Goal: Feedback & Contribution: Leave review/rating

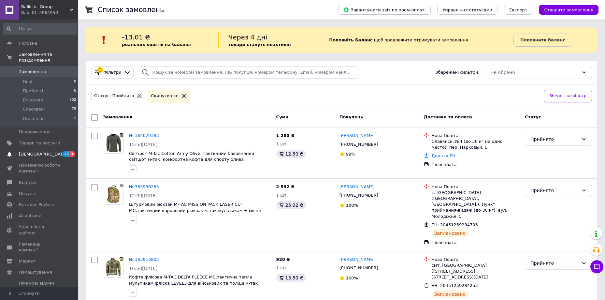
click at [42, 151] on span "[DEMOGRAPHIC_DATA]" at bounding box center [43, 154] width 48 height 6
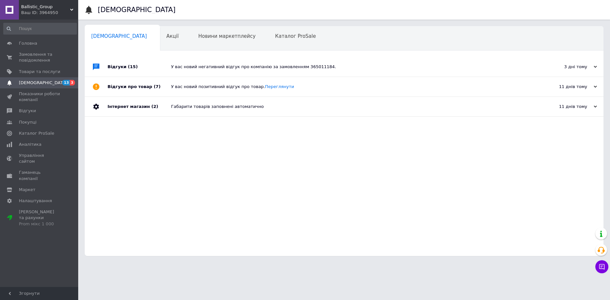
click at [171, 75] on div "У вас новий негативний відгук про компанію за замовленням 365011184." at bounding box center [351, 67] width 360 height 20
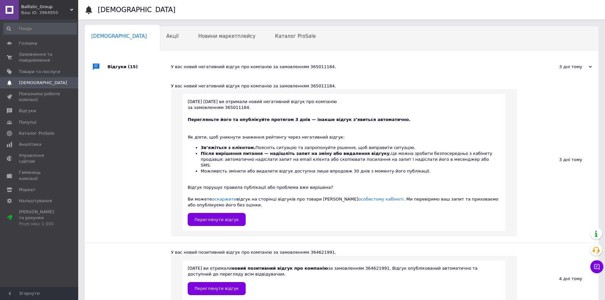
click at [170, 69] on div "Відгуки (15)" at bounding box center [138, 67] width 63 height 20
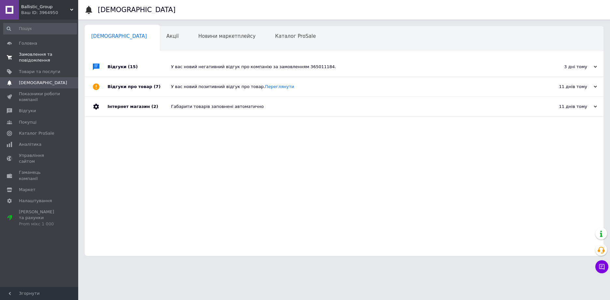
drag, startPoint x: 42, startPoint y: 69, endPoint x: 43, endPoint y: 65, distance: 4.0
click at [42, 69] on span "Товари та послуги" at bounding box center [39, 72] width 41 height 6
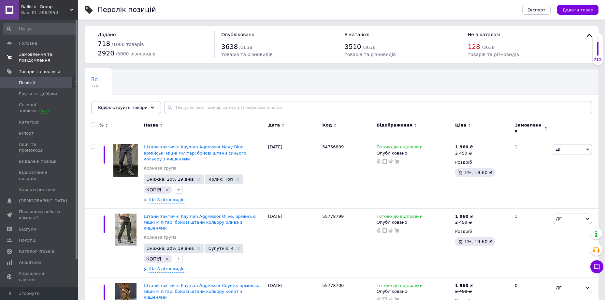
click at [45, 59] on span "Замовлення та повідомлення" at bounding box center [39, 57] width 41 height 12
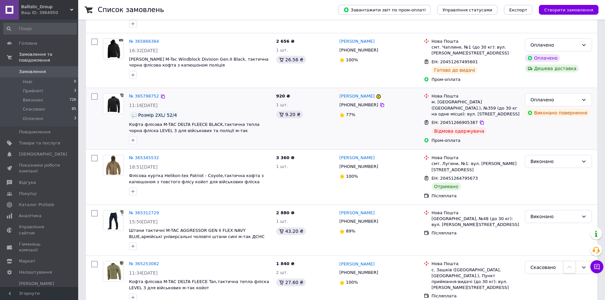
scroll to position [358, 0]
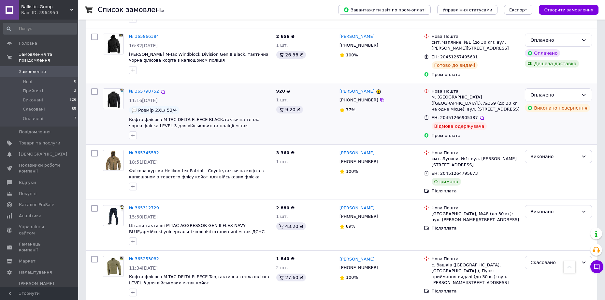
click at [356, 96] on div "[PHONE_NUMBER]" at bounding box center [358, 100] width 41 height 8
click at [353, 88] on link "[PERSON_NAME]" at bounding box center [356, 91] width 35 height 6
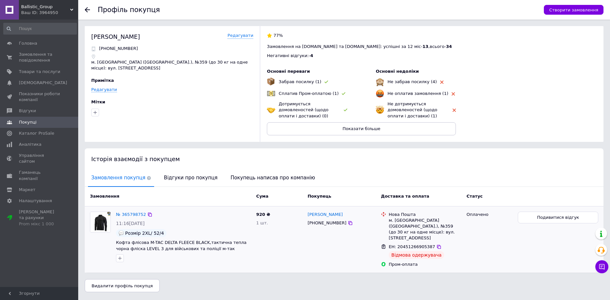
click at [560, 208] on div "№ 365798752 11:16[DATE] Розмір 2XL/ 52/4 Кофта флісова M-TAC DELTA FLEECE BLACK…" at bounding box center [344, 239] width 518 height 66
click at [561, 214] on button "Подивитися відгук" at bounding box center [557, 217] width 80 height 12
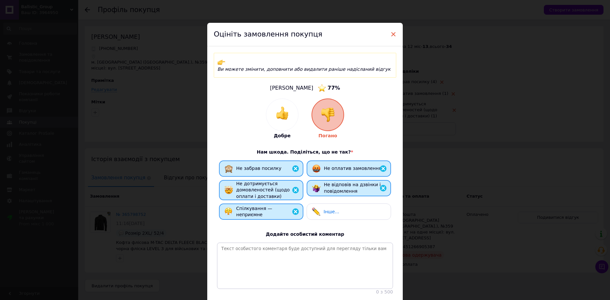
click at [391, 29] on span "×" at bounding box center [393, 34] width 6 height 11
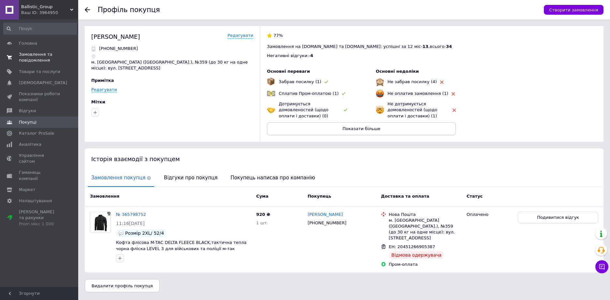
click at [24, 63] on link "Замовлення та повідомлення 0 0" at bounding box center [40, 57] width 80 height 17
